Goal: Task Accomplishment & Management: Use online tool/utility

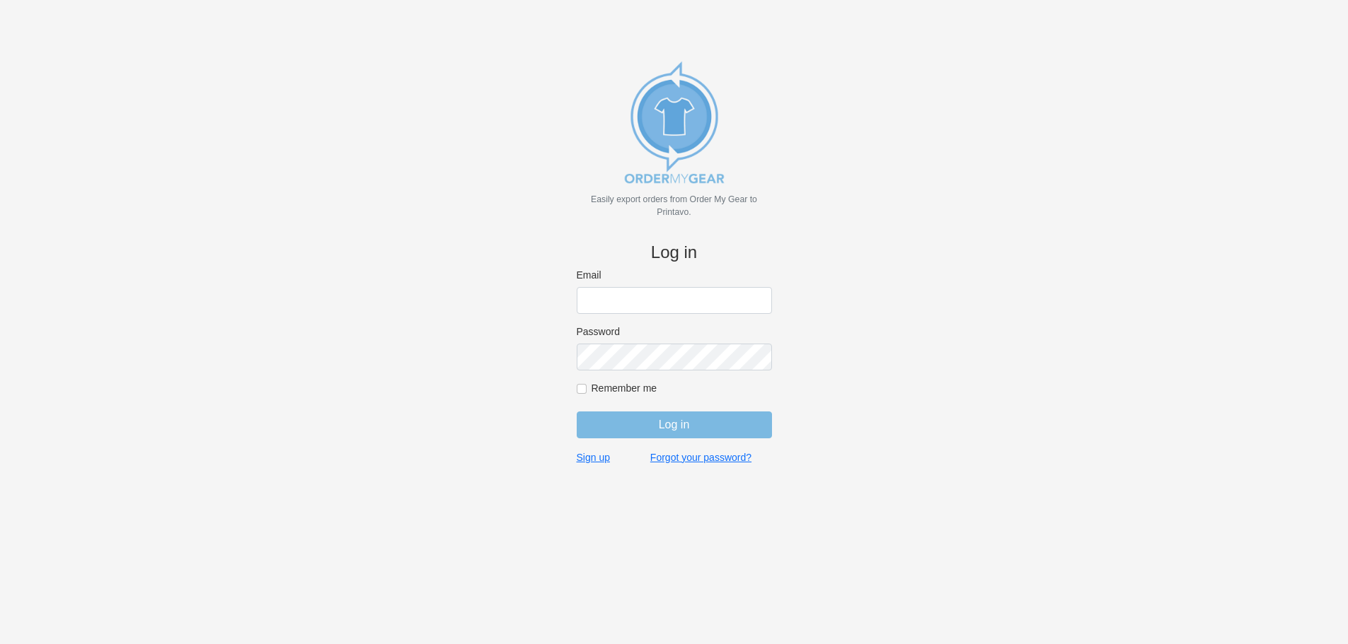
type input "purchasingsupervisor@rainbow-lettering.com"
click at [683, 428] on input "Log in" at bounding box center [674, 425] width 195 height 27
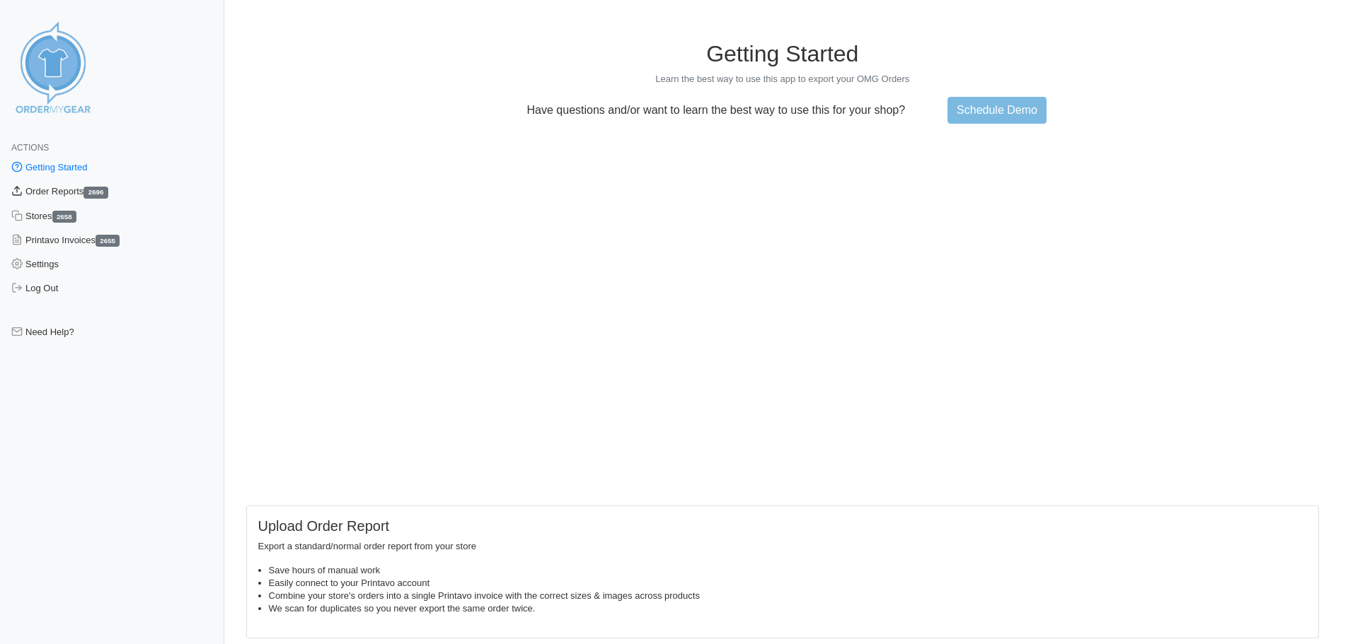
click at [62, 197] on link "Order Reports 2696" at bounding box center [112, 192] width 224 height 24
